Goal: Navigation & Orientation: Find specific page/section

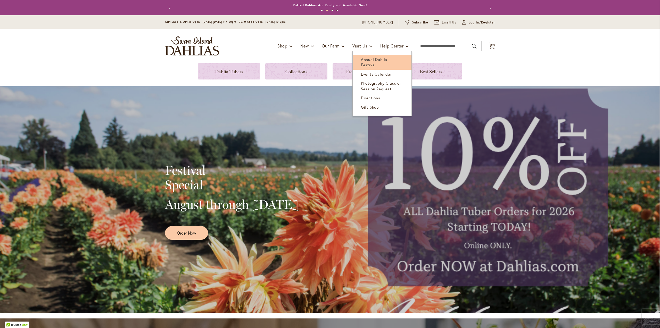
click at [362, 60] on span "Annual Dahlia Festival" at bounding box center [374, 62] width 26 height 11
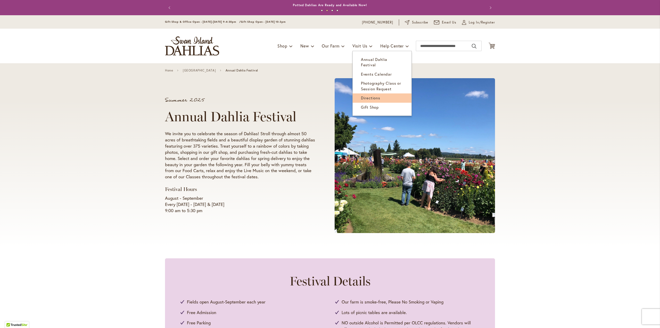
click at [369, 95] on span "Directions" at bounding box center [370, 97] width 19 height 5
